Goal: Task Accomplishment & Management: Use online tool/utility

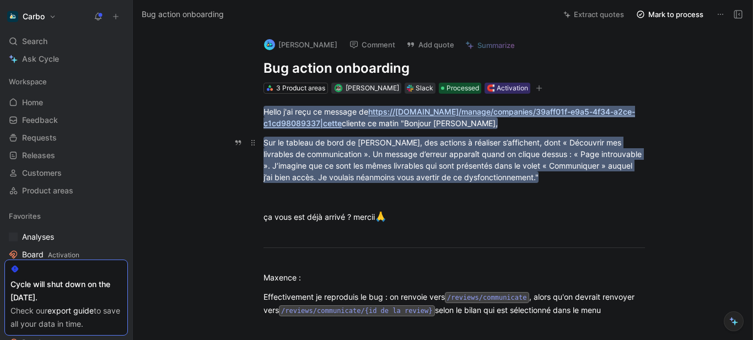
click at [407, 165] on mark "Sur le tableau de bord de [PERSON_NAME], des actions à réaliser s’affichent, do…" at bounding box center [453, 160] width 380 height 46
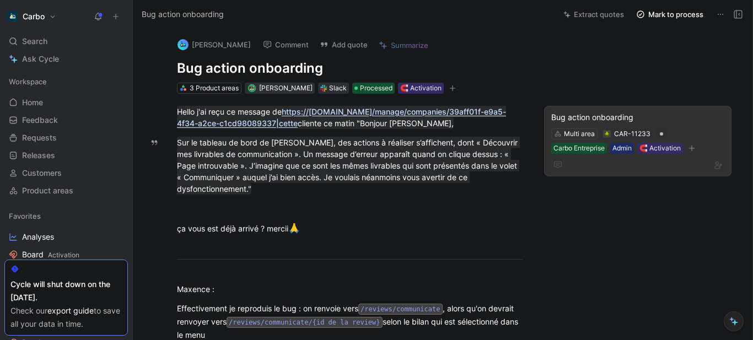
click at [595, 119] on div "Bug action onboarding" at bounding box center [637, 117] width 173 height 13
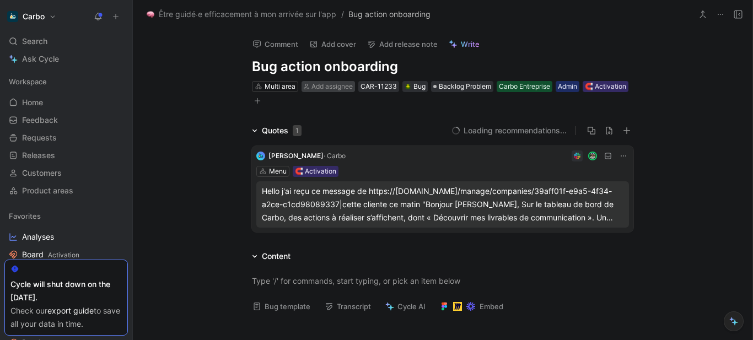
click at [332, 90] on span "Add assignee" at bounding box center [331, 86] width 41 height 8
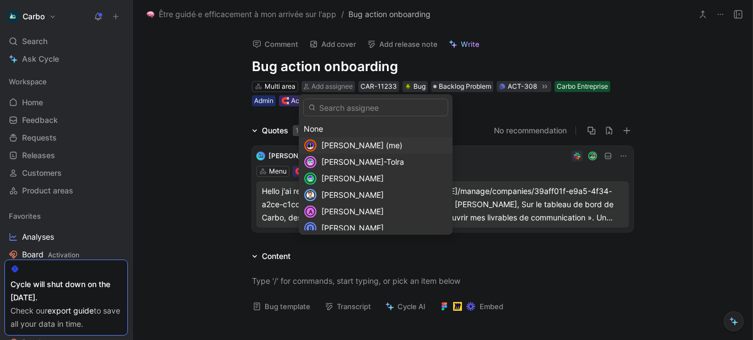
click at [373, 144] on span "[PERSON_NAME] (me)" at bounding box center [361, 145] width 81 height 9
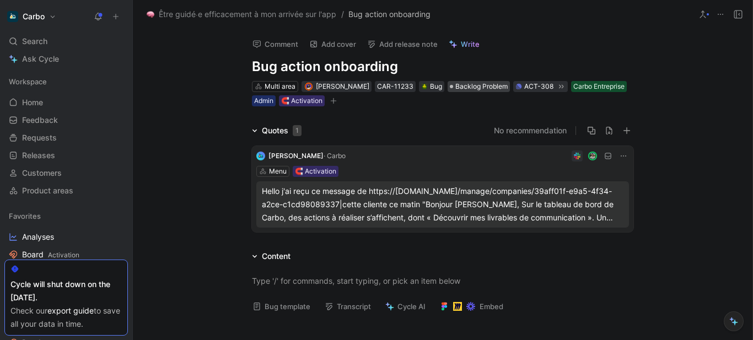
click at [479, 88] on span "Backlog Problem" at bounding box center [481, 86] width 52 height 11
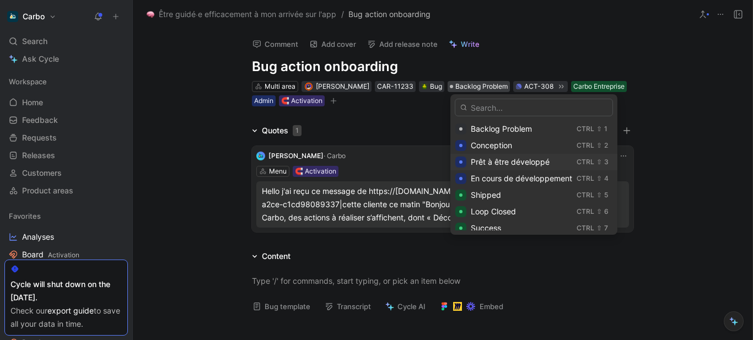
click at [515, 162] on span "Prêt à être développé" at bounding box center [510, 161] width 79 height 9
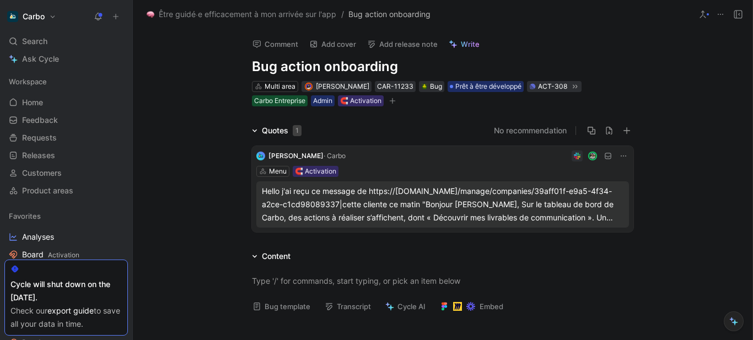
click at [392, 103] on icon "button" at bounding box center [392, 101] width 1 height 6
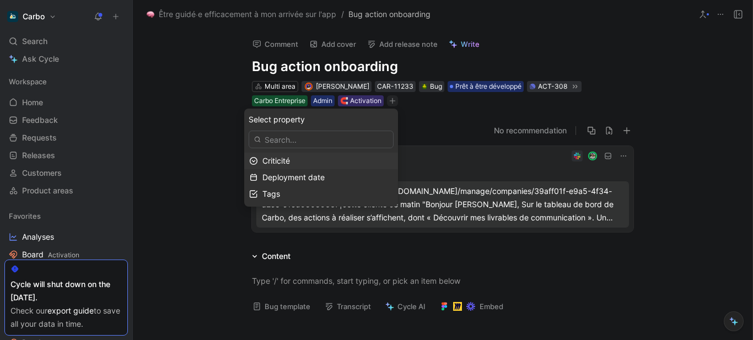
click at [289, 162] on span "Criticité" at bounding box center [276, 160] width 28 height 9
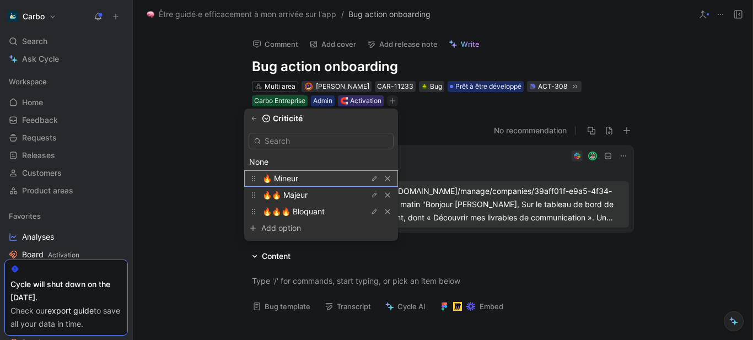
click at [306, 173] on div "🔥 Mineur" at bounding box center [303, 178] width 83 height 13
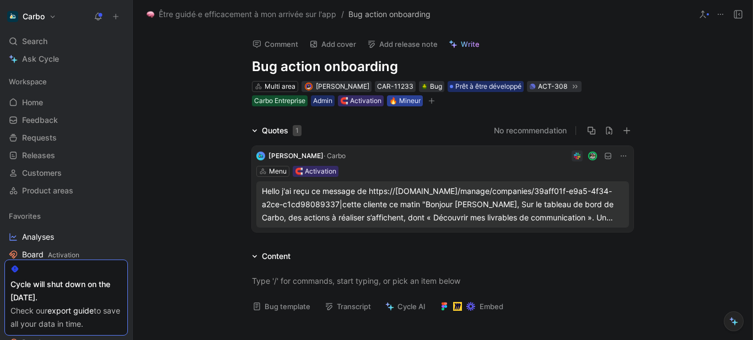
click at [410, 103] on div "🔥 Mineur" at bounding box center [404, 100] width 31 height 11
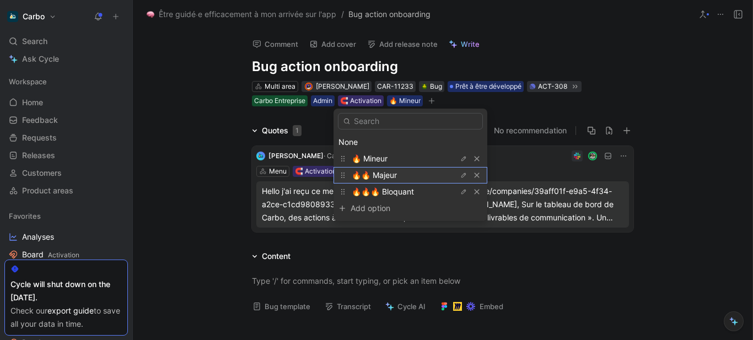
click at [406, 174] on div "🔥🔥 Majeur" at bounding box center [393, 175] width 83 height 13
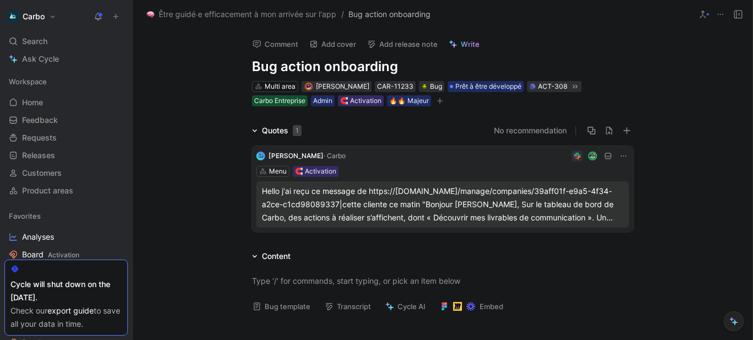
click at [332, 71] on h1 "Bug action onboarding" at bounding box center [442, 67] width 381 height 18
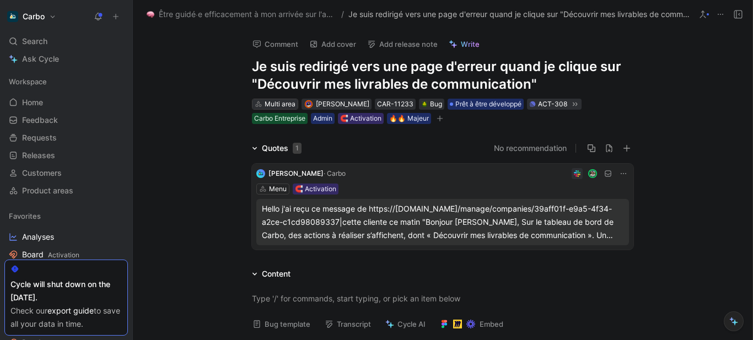
click at [265, 102] on div "Multi area" at bounding box center [280, 104] width 31 height 11
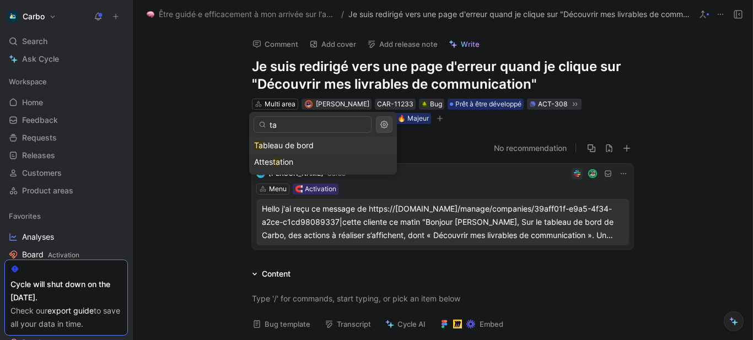
type input "ta"
click at [316, 146] on div "Ta bleau de bord" at bounding box center [323, 145] width 138 height 13
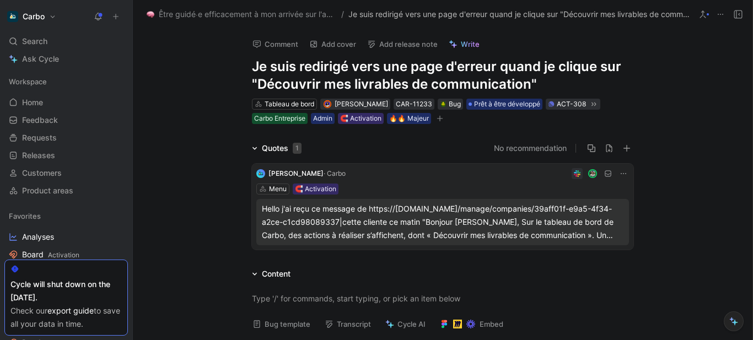
click at [457, 128] on div "Comment Add cover Add release note Write Je suis redirigé vers une page d'erreu…" at bounding box center [443, 185] width 620 height 312
click at [439, 119] on icon "button" at bounding box center [440, 118] width 7 height 7
